Goal: Navigation & Orientation: Go to known website

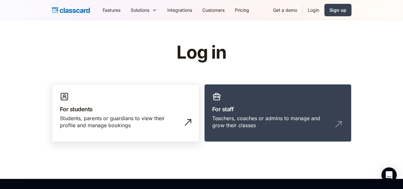
click at [141, 111] on h3 "For students" at bounding box center [125, 109] width 131 height 9
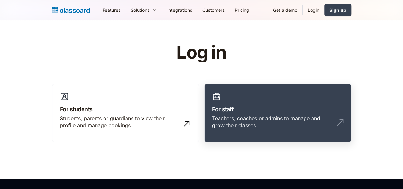
click at [233, 98] on link "For staff Teachers, coaches or admins to manage and grow their classes" at bounding box center [277, 113] width 147 height 58
